Goal: Task Accomplishment & Management: Use online tool/utility

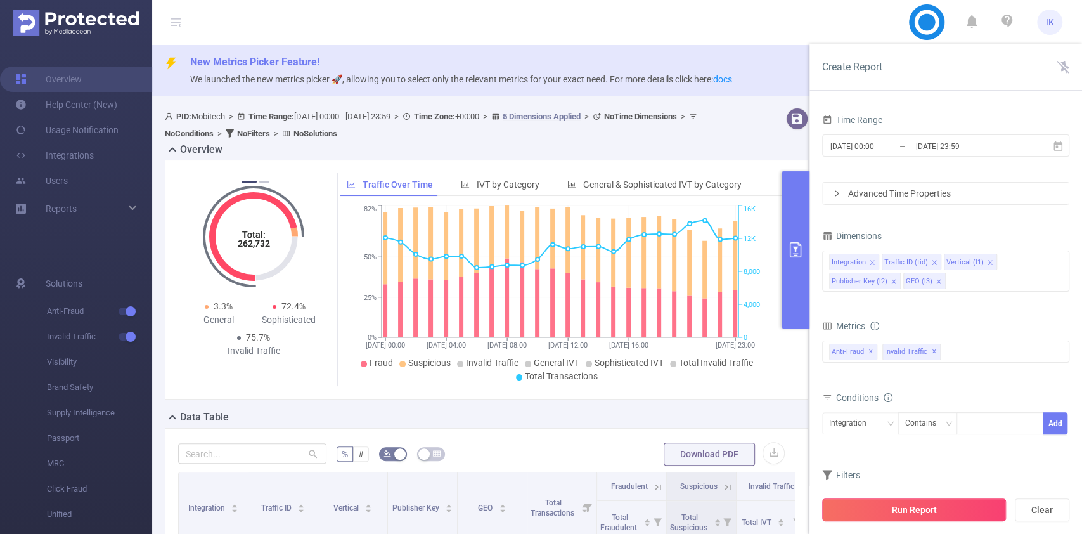
click at [886, 505] on button "Run Report" at bounding box center [914, 509] width 184 height 23
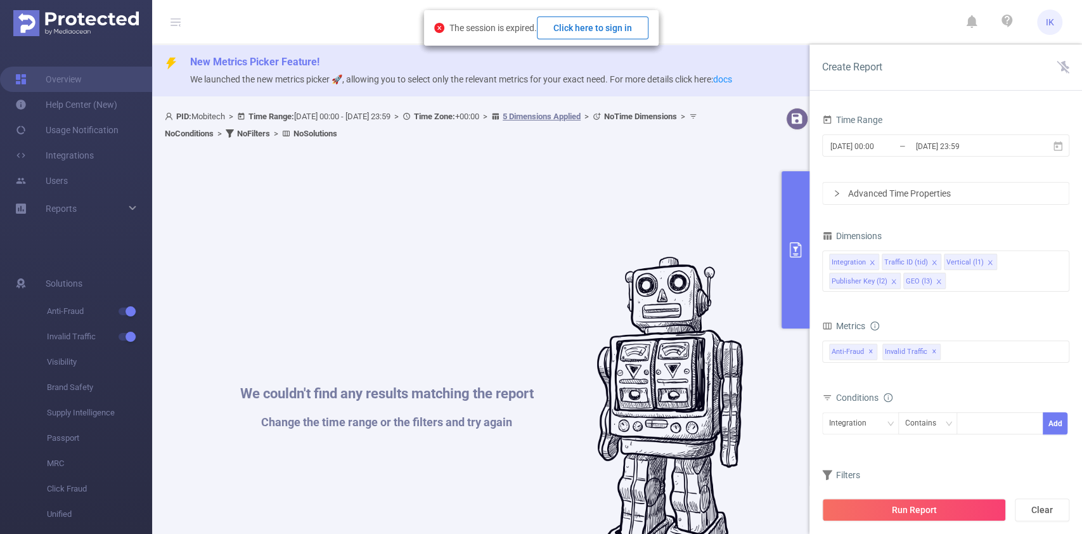
click at [602, 32] on button "Click here to sign in" at bounding box center [593, 27] width 112 height 23
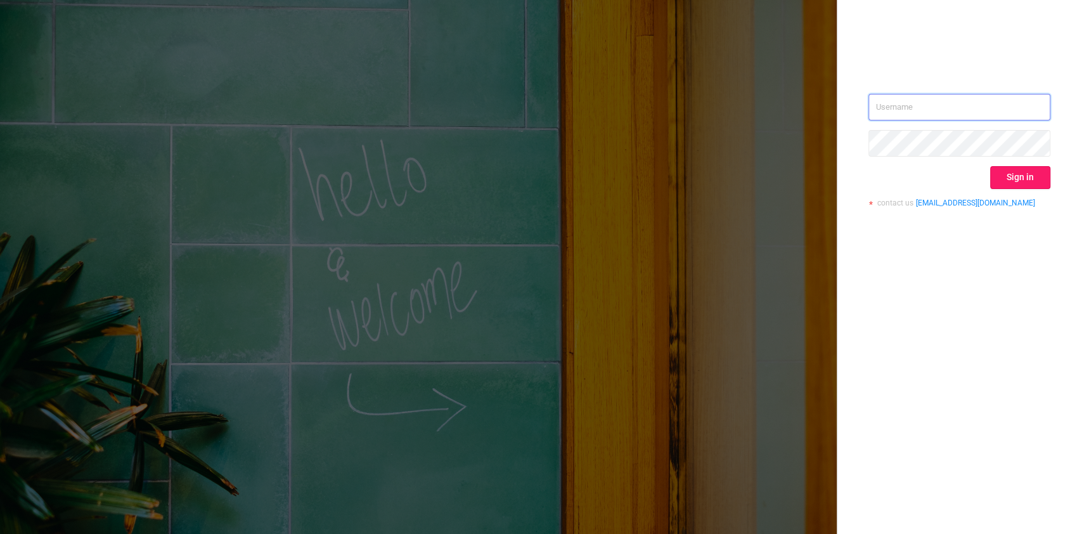
type input "ido@mobitech.io"
click at [1002, 174] on button "Sign in" at bounding box center [1020, 177] width 60 height 23
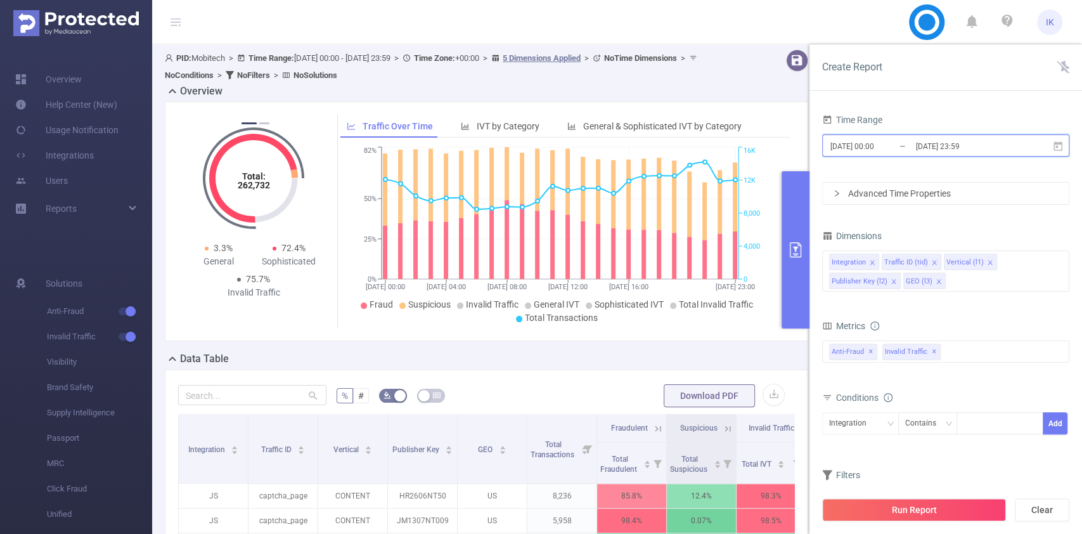
click at [1056, 145] on icon at bounding box center [1058, 146] width 11 height 11
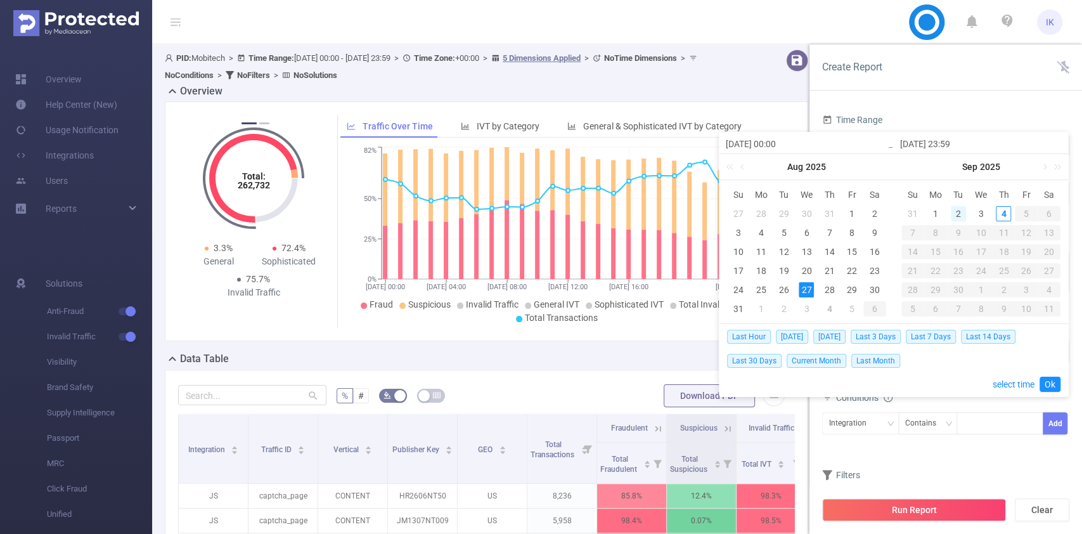
click at [959, 213] on div "2" at bounding box center [958, 213] width 15 height 15
click at [1008, 217] on div "4" at bounding box center [1003, 213] width 15 height 15
type input "2025-09-02 00:00"
type input "2025-09-04 23:59"
type input "2025-09-02 00:00"
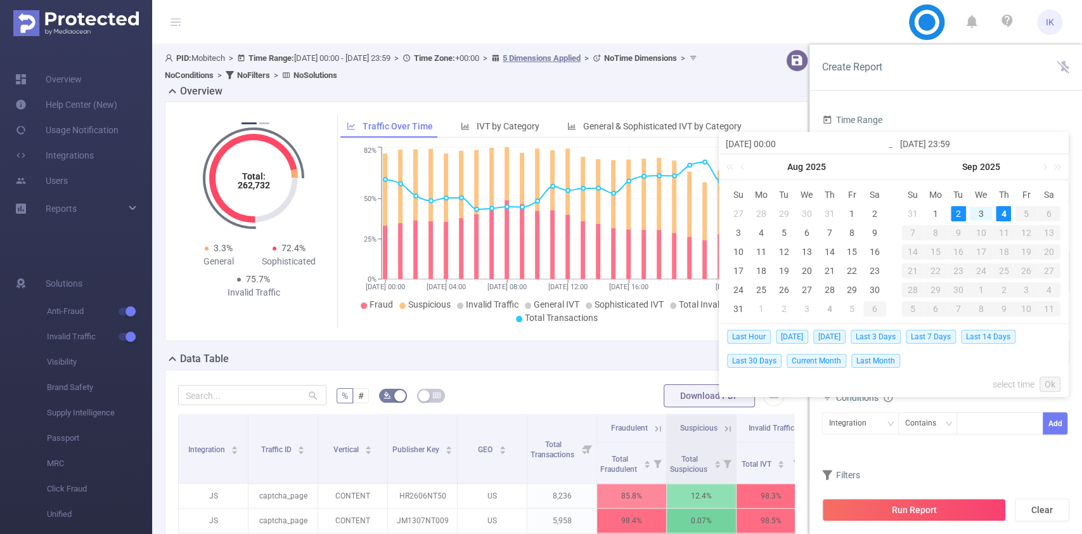
type input "2025-09-04 23:59"
click at [1050, 382] on link "Ok" at bounding box center [1050, 384] width 21 height 15
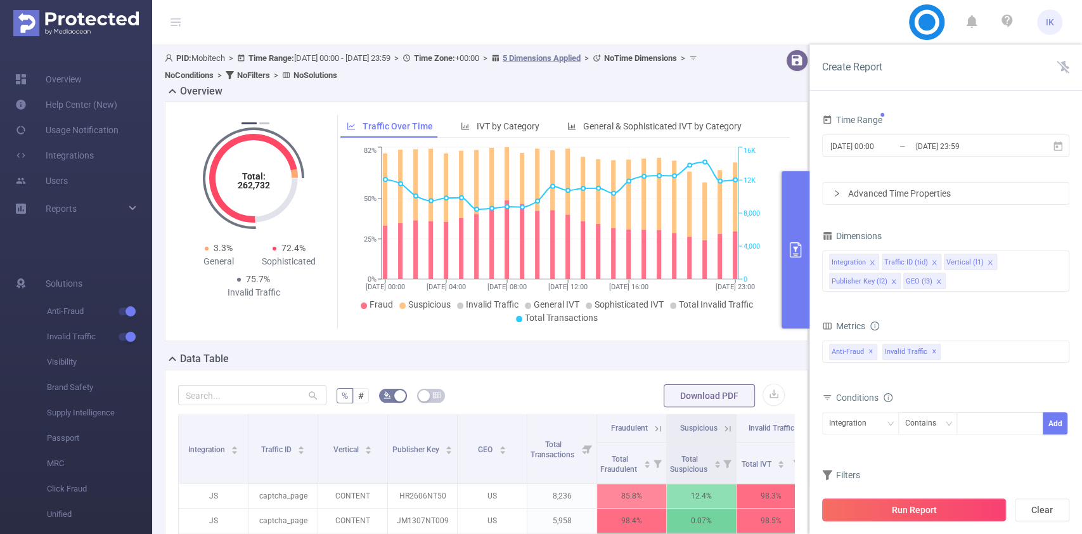
click at [920, 501] on button "Run Report" at bounding box center [914, 509] width 184 height 23
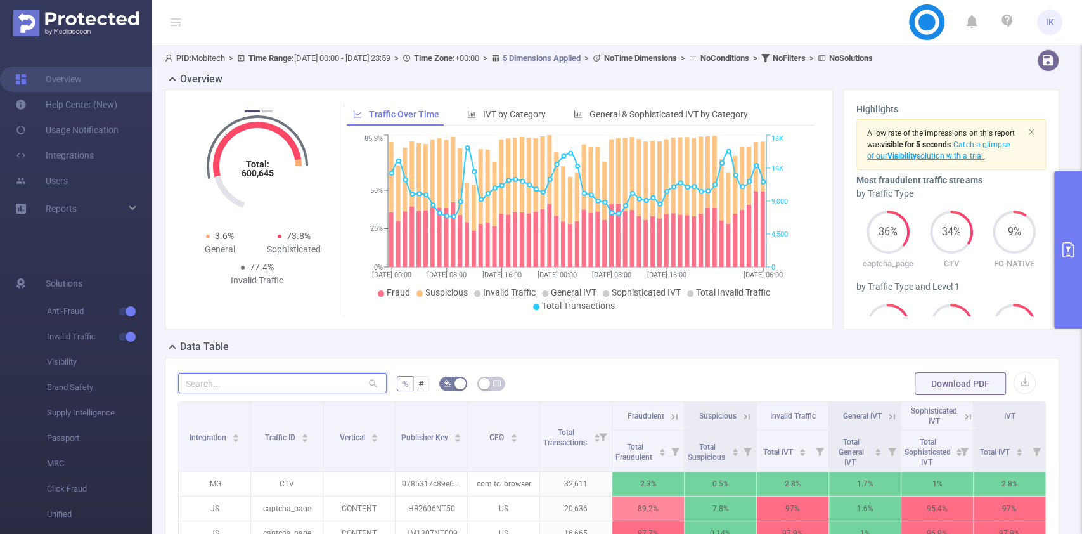
click at [309, 377] on input "text" at bounding box center [282, 383] width 209 height 20
paste input "iph2608nt01"
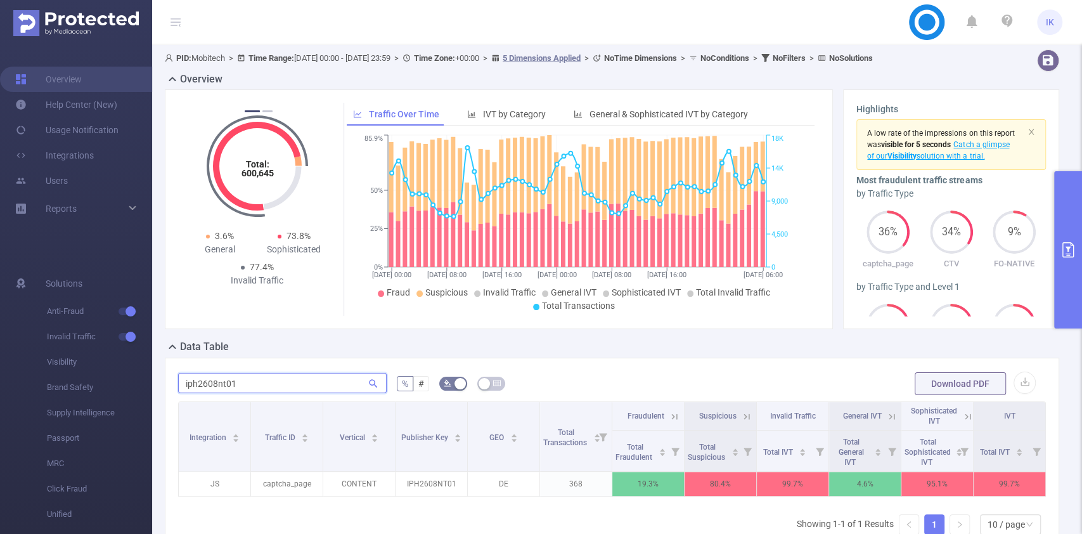
type input "iph2608nt01"
click at [669, 412] on icon at bounding box center [674, 416] width 11 height 11
